Goal: Task Accomplishment & Management: Manage account settings

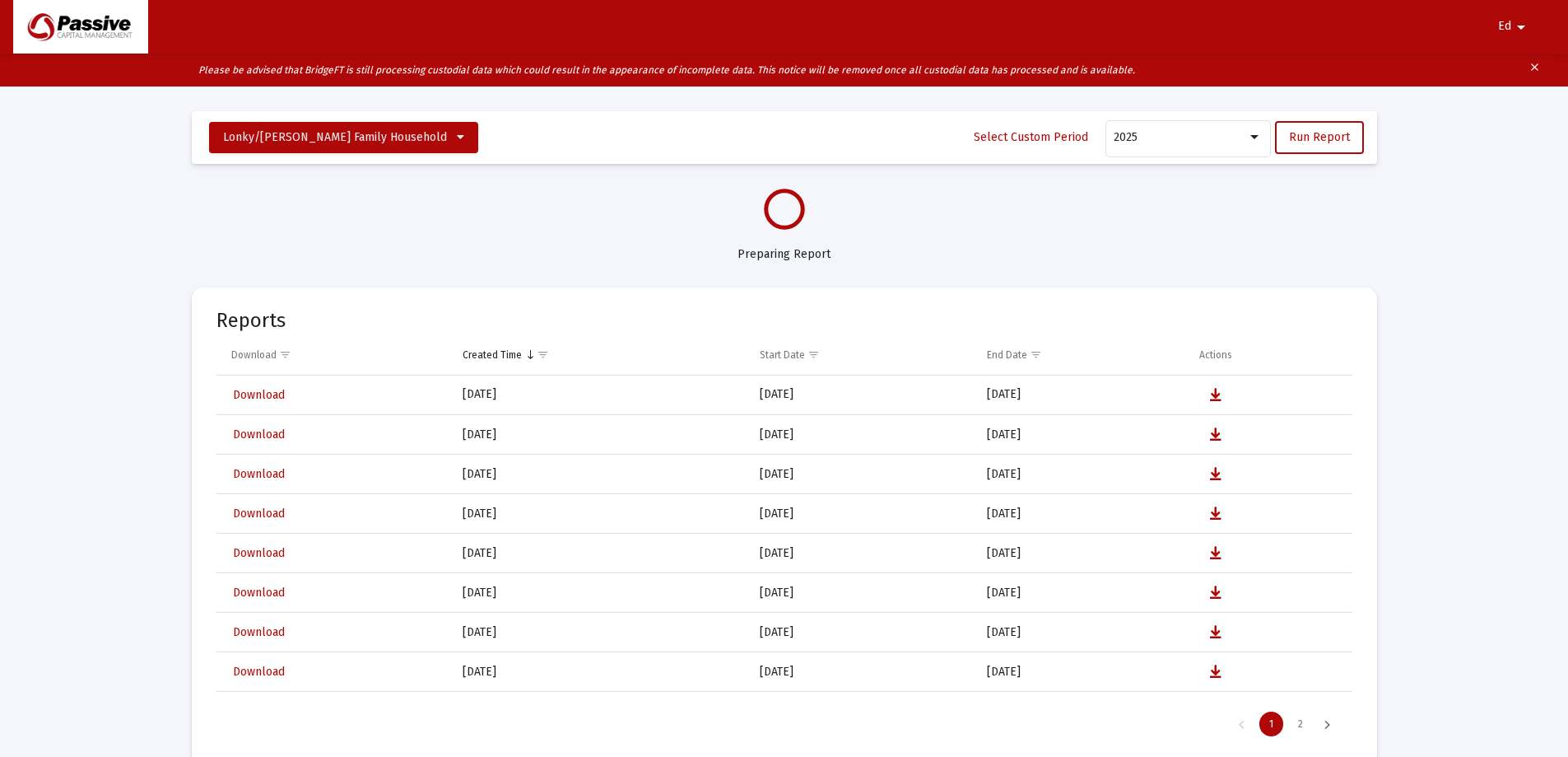
select select "View all"
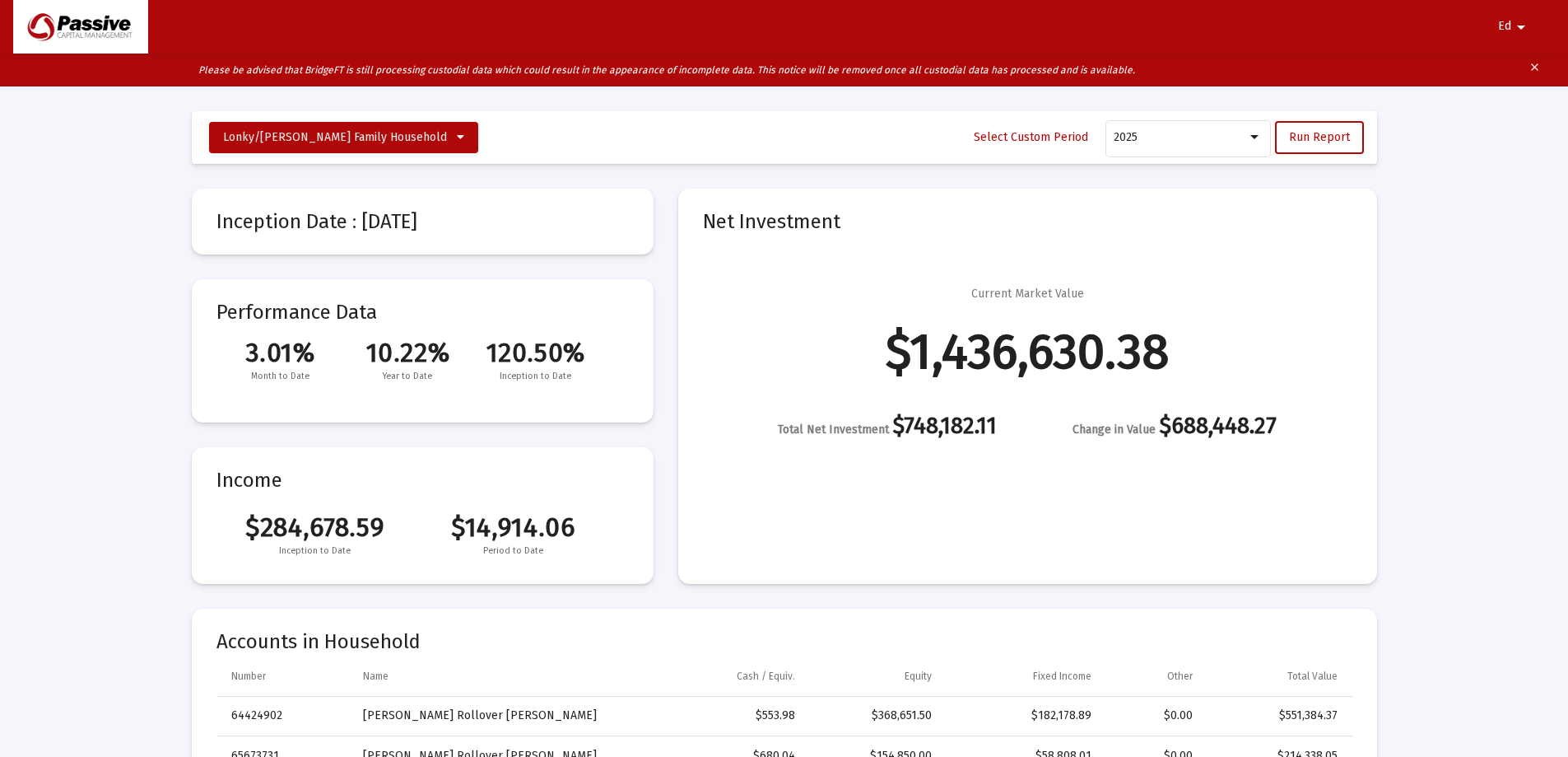
click at [1517, 30] on mat-icon "arrow_drop_down" at bounding box center [1522, 27] width 19 height 33
click at [1523, 75] on button "Logout" at bounding box center [1504, 70] width 92 height 40
